Goal: Information Seeking & Learning: Learn about a topic

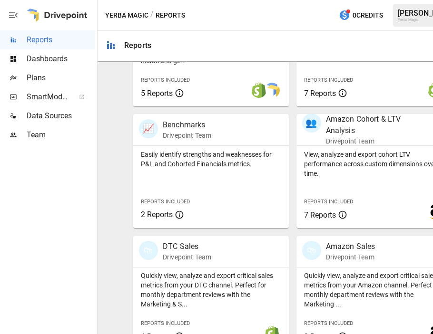
scroll to position [403, 0]
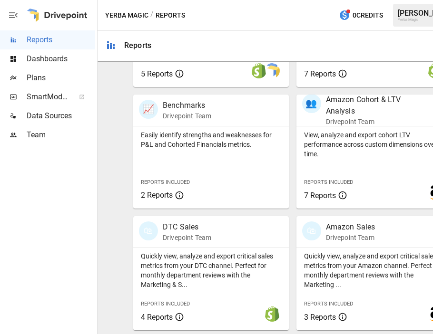
click at [352, 231] on p "Amazon Sales" at bounding box center [350, 227] width 49 height 11
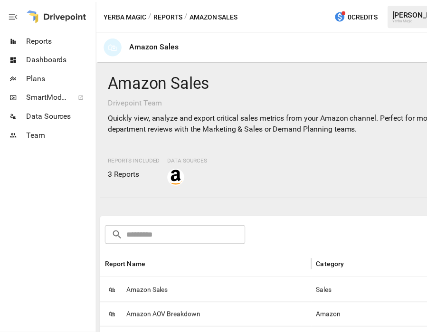
scroll to position [100, 0]
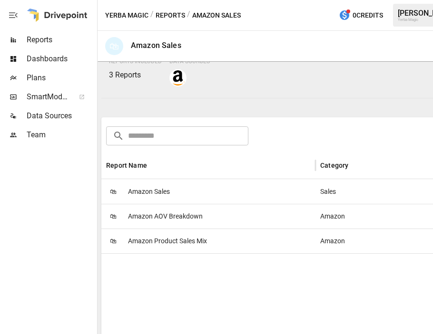
click at [150, 192] on span "Amazon Sales" at bounding box center [149, 192] width 42 height 24
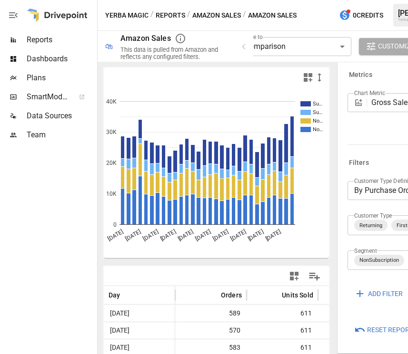
click at [68, 15] on div at bounding box center [57, 15] width 61 height 30
